Goal: Transaction & Acquisition: Purchase product/service

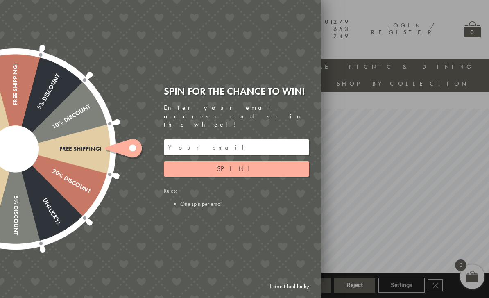
click at [217, 141] on input "email" at bounding box center [237, 147] width 146 height 16
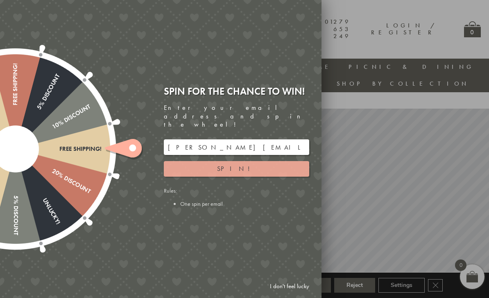
click at [231, 164] on span "Spin!" at bounding box center [236, 168] width 39 height 9
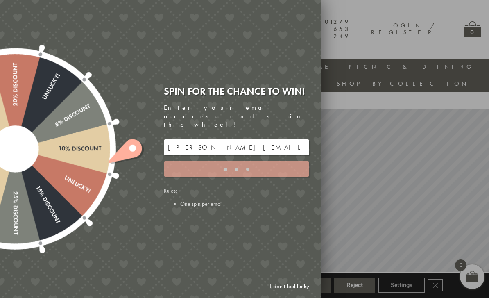
type input "JJHWAXHK"
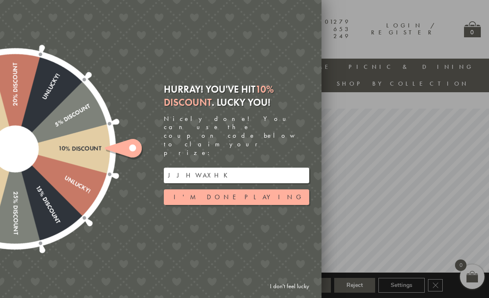
click at [187, 168] on input "JJHWAXHK" at bounding box center [237, 176] width 146 height 16
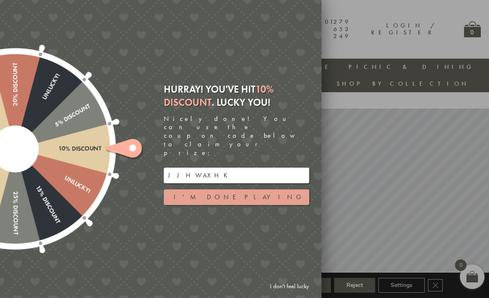
click at [235, 189] on button "I'm done playing" at bounding box center [237, 197] width 146 height 16
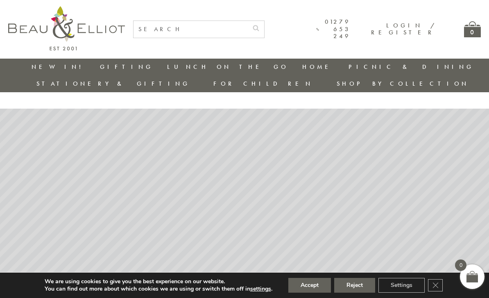
click at [212, 32] on input "text" at bounding box center [191, 29] width 114 height 17
type input "[GEOGRAPHIC_DATA]"
click at [264, 27] on button "submit" at bounding box center [256, 27] width 16 height 13
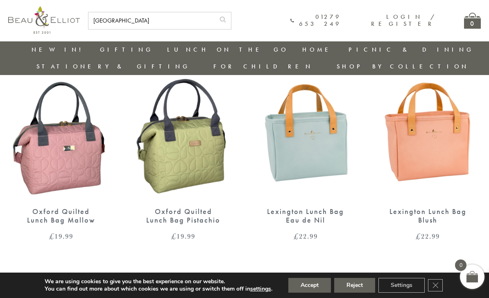
scroll to position [52, 0]
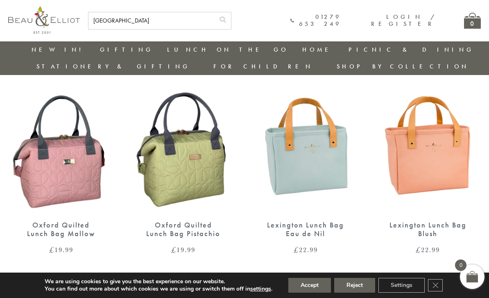
click at [311, 166] on img at bounding box center [306, 144] width 106 height 137
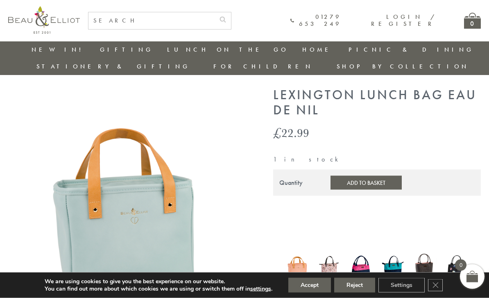
scroll to position [22, 0]
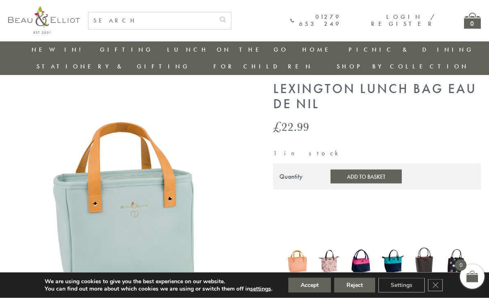
click at [343, 170] on button "Add to Basket" at bounding box center [366, 177] width 71 height 14
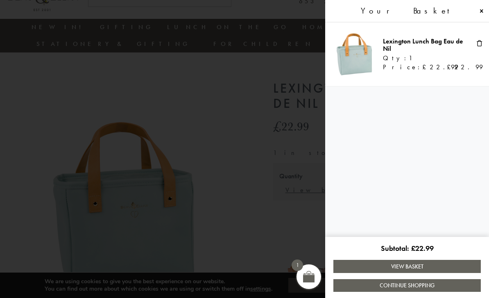
click at [433, 273] on link "View Basket" at bounding box center [408, 266] width 148 height 13
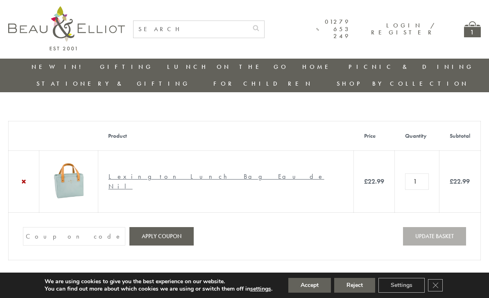
click at [66, 227] on input "Coupon:" at bounding box center [74, 236] width 102 height 18
click at [53, 227] on input "Coupon:" at bounding box center [74, 236] width 102 height 18
paste input "JJHWAXHK"
type input "JJHWAXHK"
click at [158, 227] on button "Apply coupon" at bounding box center [162, 236] width 64 height 18
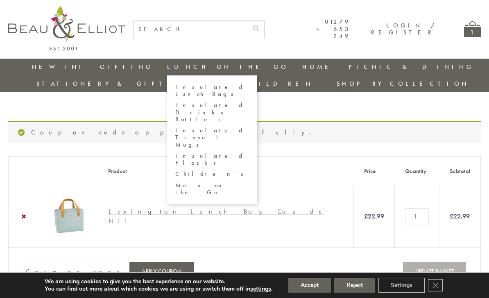
click at [175, 87] on link "Insulated Lunch Bags" at bounding box center [212, 91] width 74 height 14
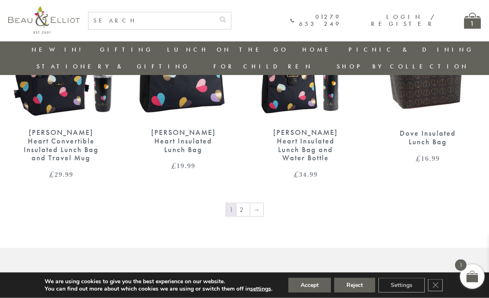
scroll to position [1273, 5]
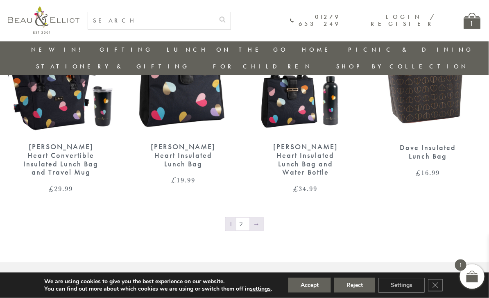
click at [253, 218] on link "→" at bounding box center [256, 224] width 13 height 13
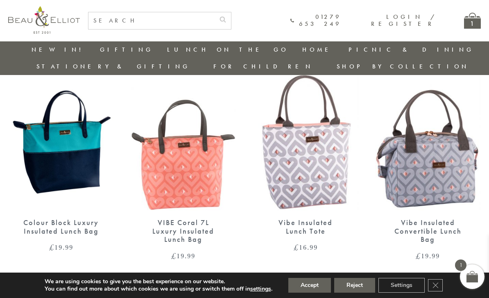
scroll to position [524, 0]
click at [441, 219] on div "Vibe Insulated Convertible Lunch Bag" at bounding box center [428, 231] width 77 height 25
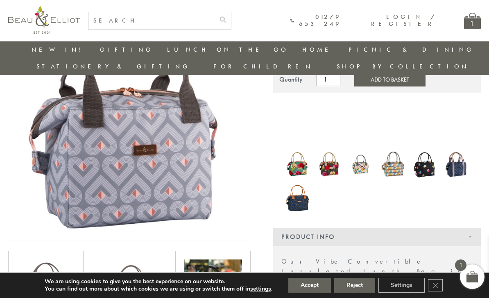
scroll to position [104, 0]
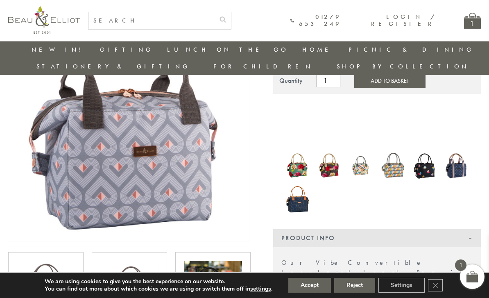
click at [461, 151] on img at bounding box center [457, 165] width 24 height 29
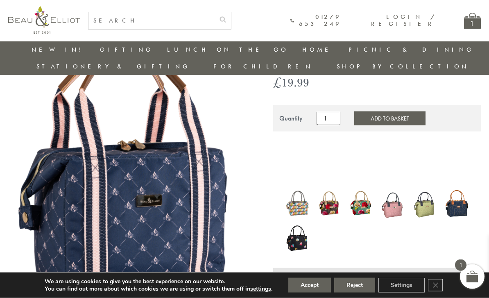
scroll to position [82, 0]
click at [303, 189] on img at bounding box center [298, 203] width 24 height 30
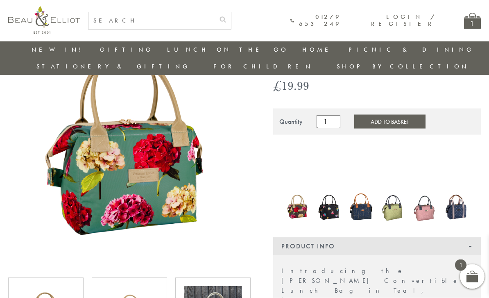
scroll to position [82, 0]
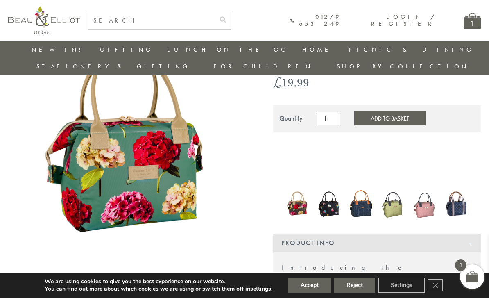
click at [362, 194] on img at bounding box center [361, 204] width 24 height 32
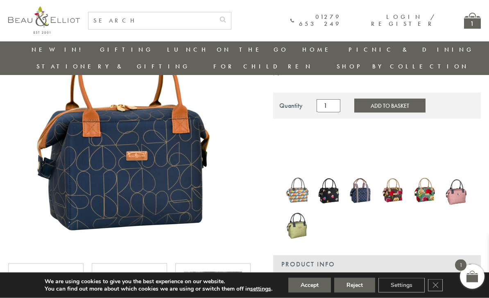
scroll to position [95, 0]
click at [458, 179] on img at bounding box center [457, 190] width 24 height 32
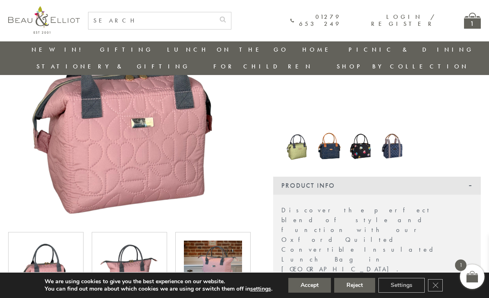
scroll to position [123, 0]
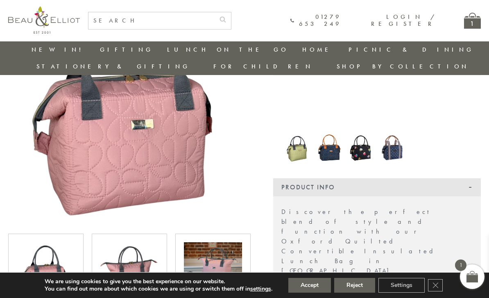
click at [394, 137] on img at bounding box center [393, 147] width 24 height 29
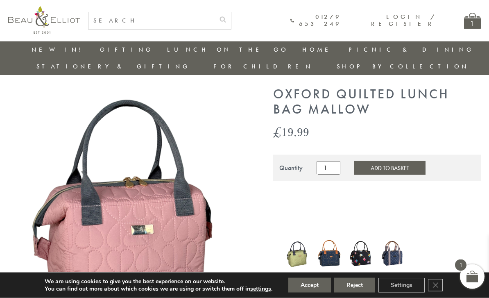
scroll to position [0, 0]
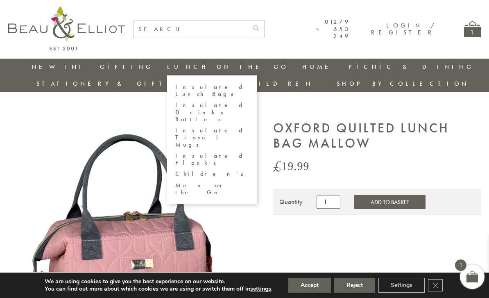
click at [175, 89] on link "Insulated Lunch Bags" at bounding box center [212, 91] width 74 height 14
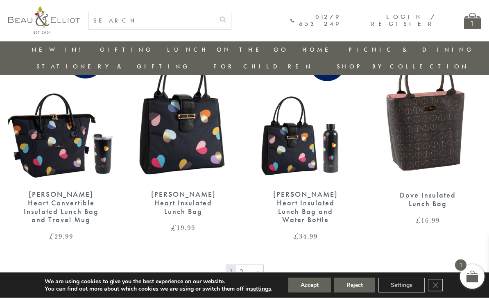
scroll to position [1227, 0]
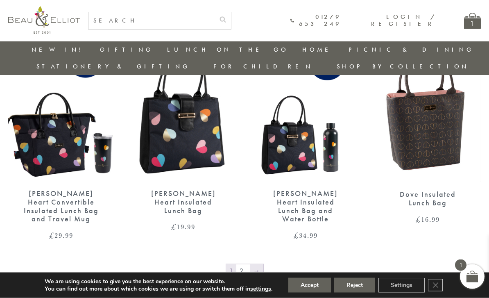
click at [256, 264] on link "→" at bounding box center [256, 270] width 13 height 13
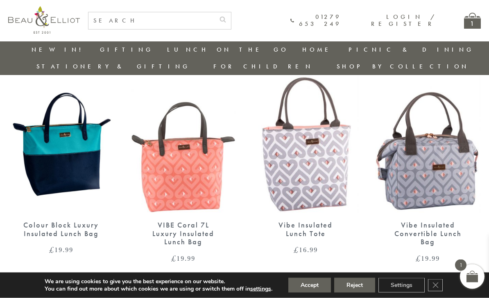
scroll to position [522, 0]
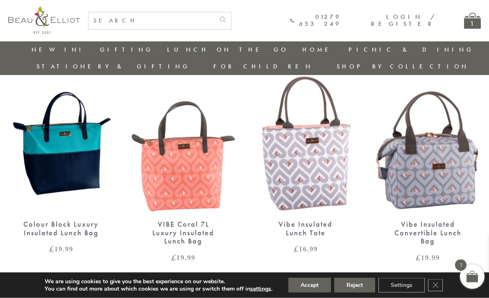
click at [440, 179] on img at bounding box center [429, 143] width 106 height 137
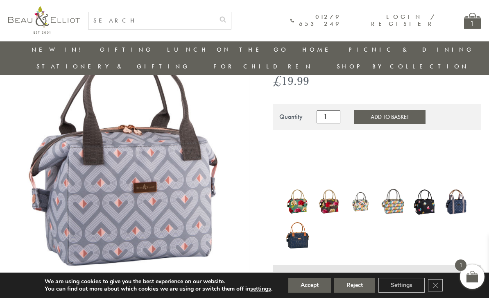
scroll to position [67, 0]
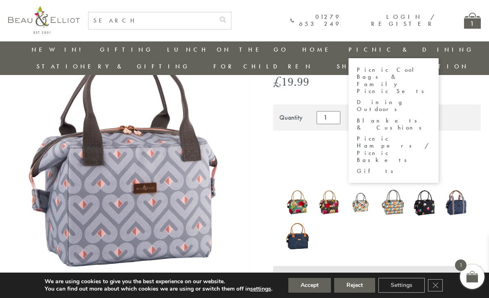
click at [357, 73] on link "Picnic Cool Bags & Family Picnic Sets" at bounding box center [394, 80] width 74 height 28
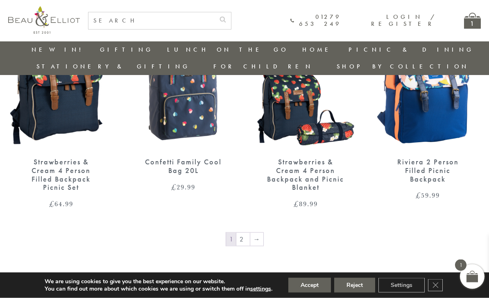
scroll to position [1259, 0]
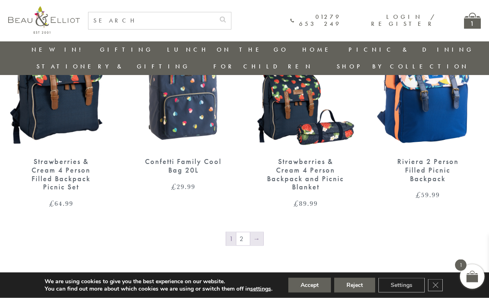
click at [255, 232] on link "→" at bounding box center [256, 238] width 13 height 13
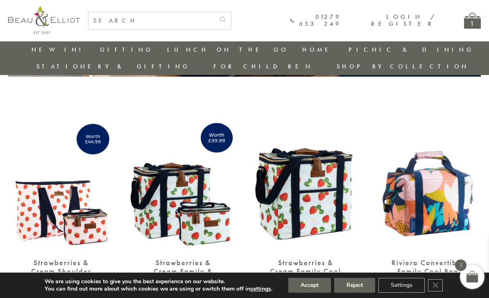
scroll to position [249, 0]
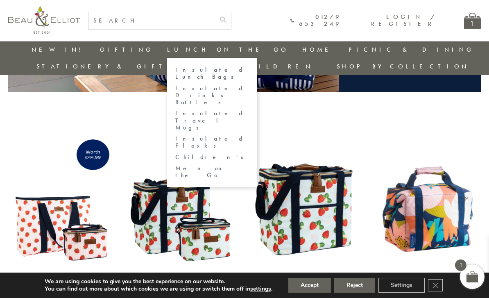
click at [175, 73] on link "Insulated Lunch Bags" at bounding box center [212, 73] width 74 height 14
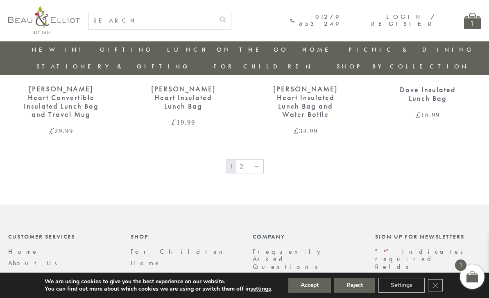
scroll to position [1326, 3]
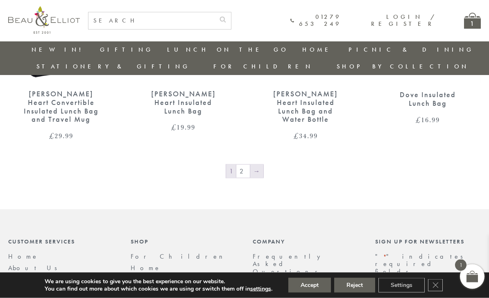
click at [254, 165] on link "→" at bounding box center [256, 171] width 13 height 13
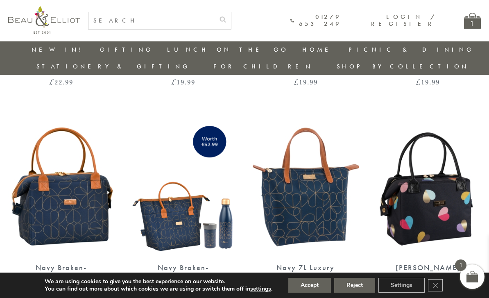
scroll to position [916, 3]
click at [316, 196] on img at bounding box center [306, 187] width 106 height 137
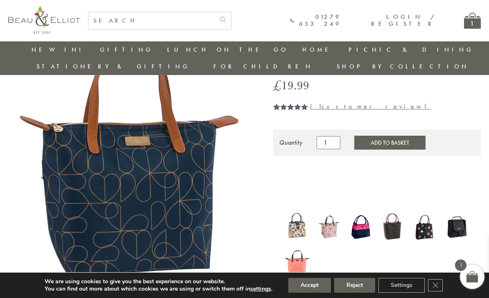
scroll to position [63, 0]
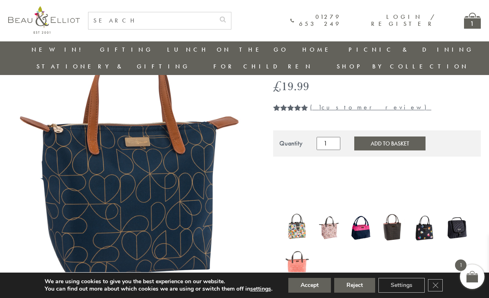
click at [381, 137] on button "Add to Basket" at bounding box center [390, 144] width 71 height 14
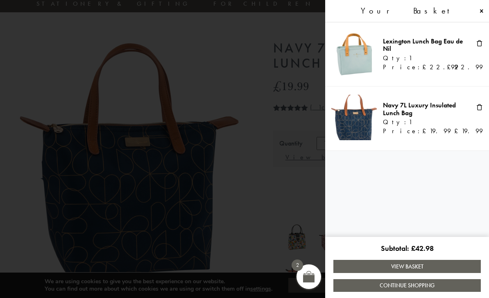
click at [427, 273] on link "View Basket" at bounding box center [408, 266] width 148 height 13
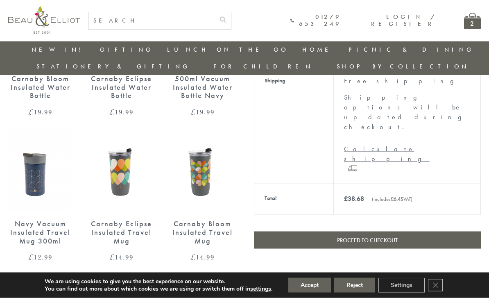
scroll to position [363, 0]
click at [403, 231] on link "Proceed to checkout" at bounding box center [367, 239] width 227 height 17
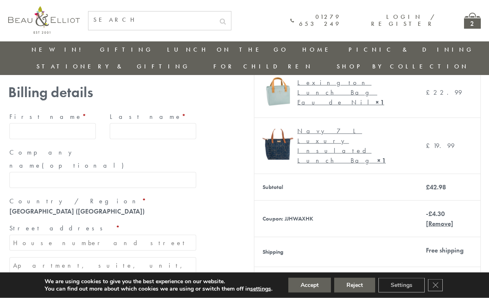
scroll to position [101, 0]
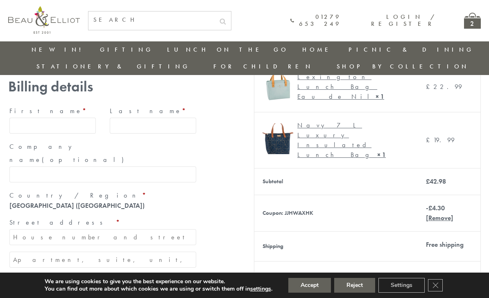
click at [52, 118] on input "First name *" at bounding box center [52, 126] width 86 height 16
type input "Kirsten"
type input "Rawson"
click at [59, 118] on input "Kirsten" at bounding box center [52, 126] width 86 height 16
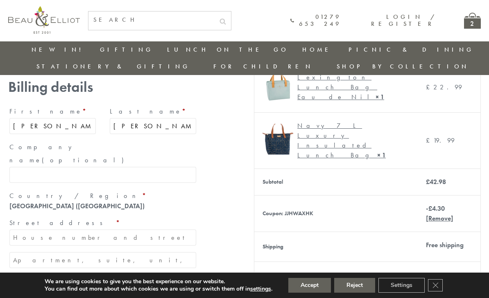
type input "Kirsten"
click at [150, 118] on input "Rawson" at bounding box center [153, 126] width 86 height 16
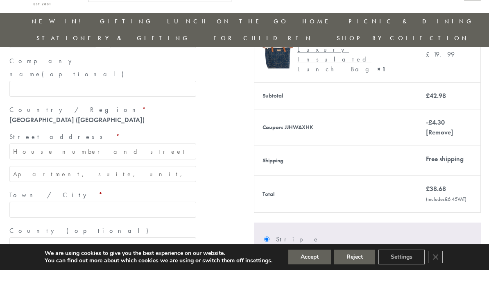
scroll to position [160, 0]
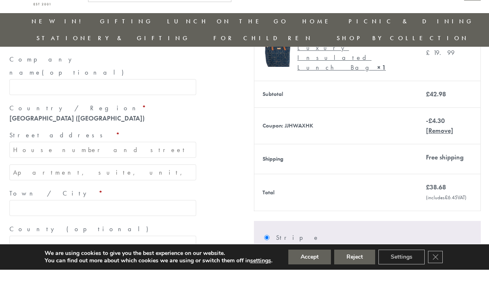
type input "Rawson"
click at [66, 170] on input "Street address *" at bounding box center [102, 178] width 187 height 16
type input "[STREET_ADDRESS]"
click at [111, 193] on input "Apartment, suite, unit, etc. (optional)" at bounding box center [102, 201] width 187 height 16
type input "Bramcote"
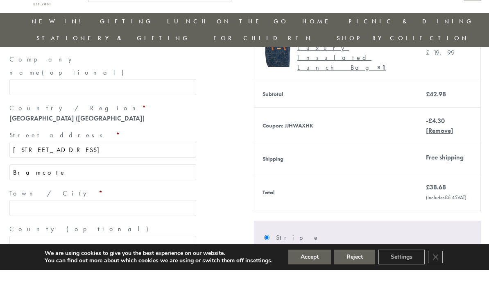
click at [95, 228] on input "Town / City *" at bounding box center [102, 236] width 187 height 16
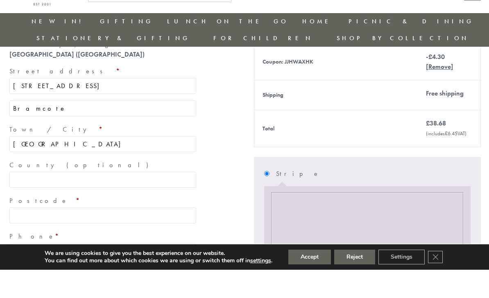
scroll to position [225, 0]
type input "[GEOGRAPHIC_DATA]"
click at [91, 235] on input "Postcode *" at bounding box center [102, 243] width 187 height 16
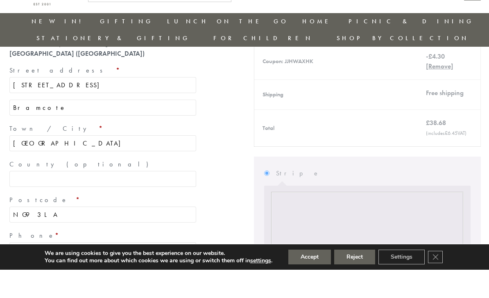
type input "NG9 3LA"
click at [52, 271] on input "Phone *" at bounding box center [102, 279] width 187 height 16
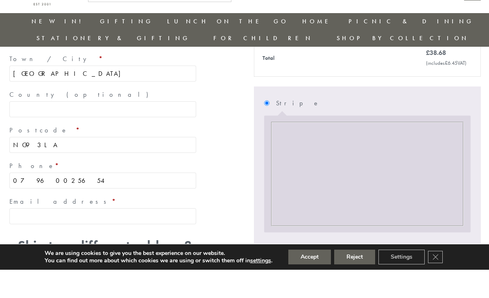
scroll to position [296, 0]
type input "07960025654"
click at [48, 236] on input "Email address *" at bounding box center [102, 244] width 187 height 16
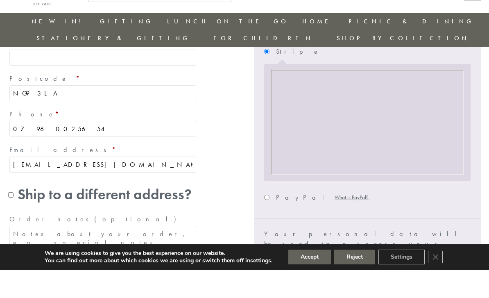
scroll to position [348, 0]
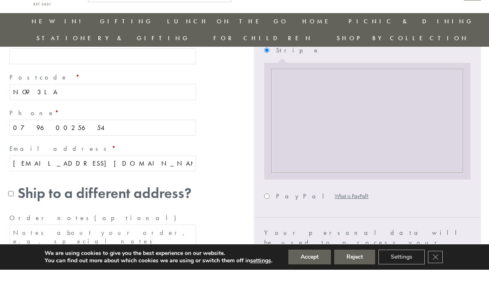
type input "[EMAIL_ADDRESS][DOMAIN_NAME]"
click at [270, 222] on input "PayPal What is PayPal?" at bounding box center [266, 224] width 5 height 5
radio input "true"
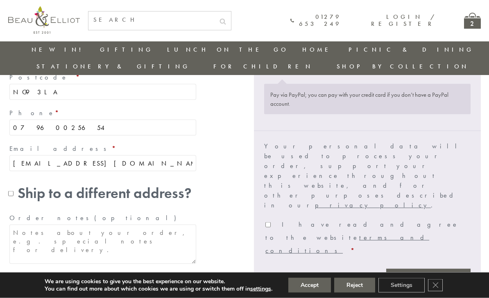
scroll to position [376, 0]
click at [271, 222] on input "I have read and agree to the website terms and conditions *" at bounding box center [268, 224] width 5 height 5
checkbox input "true"
click at [434, 269] on button "Proceed to PayPal" at bounding box center [429, 278] width 84 height 18
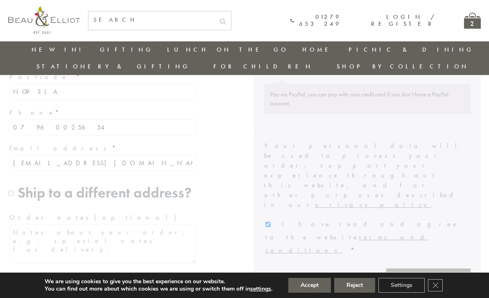
scroll to position [403, 0]
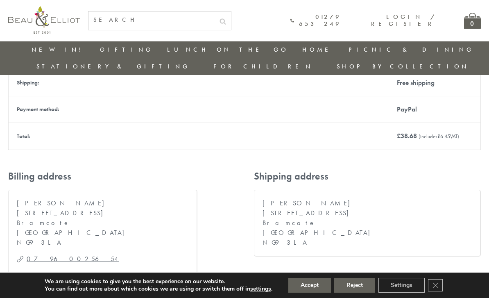
scroll to position [263, 0]
